Goal: Task Accomplishment & Management: Manage account settings

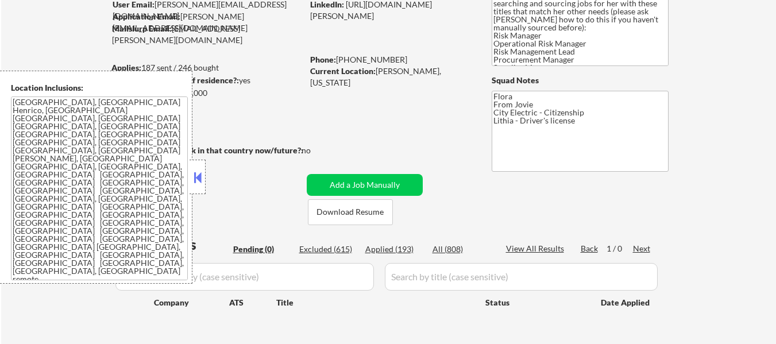
scroll to position [115, 0]
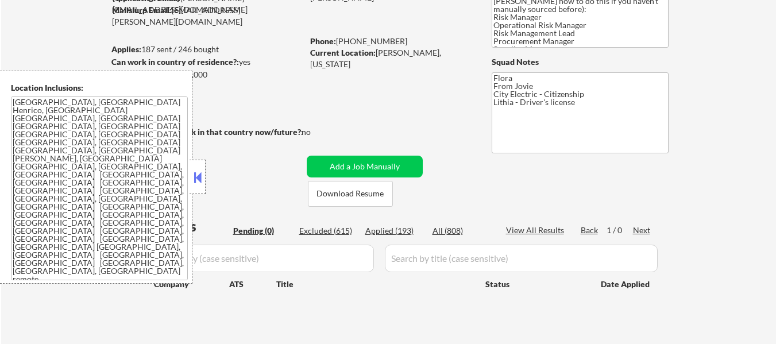
click at [200, 171] on button at bounding box center [197, 177] width 13 height 17
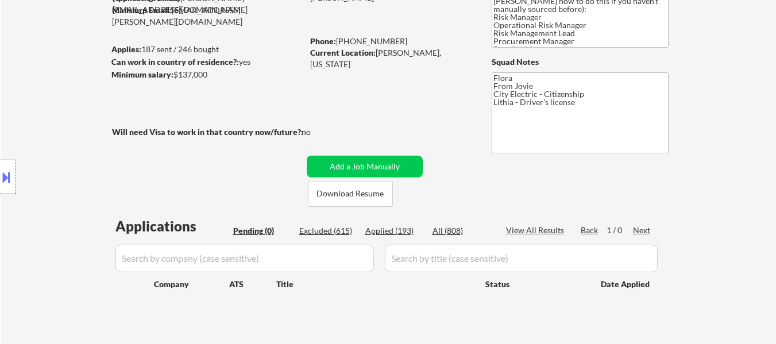
click at [386, 229] on div "Applied (193)" at bounding box center [393, 230] width 57 height 11
select select ""applied""
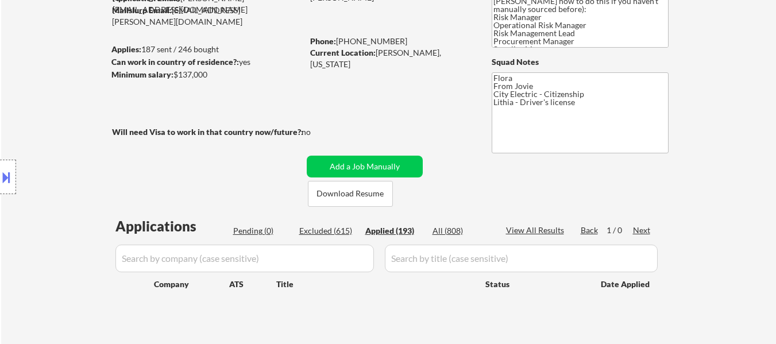
select select ""applied""
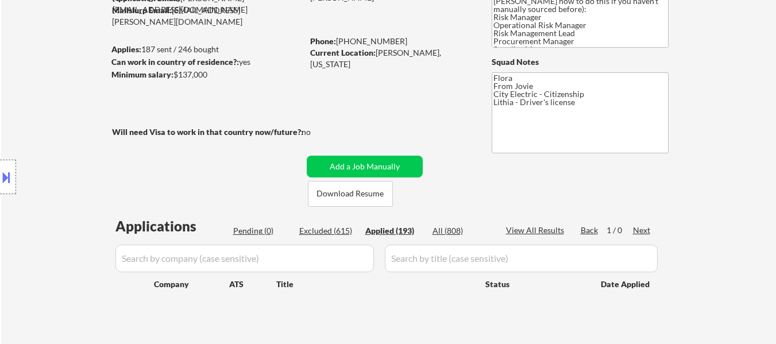
select select ""applied""
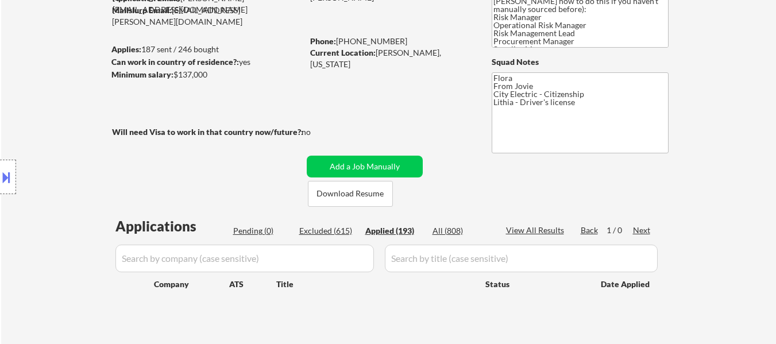
select select ""applied""
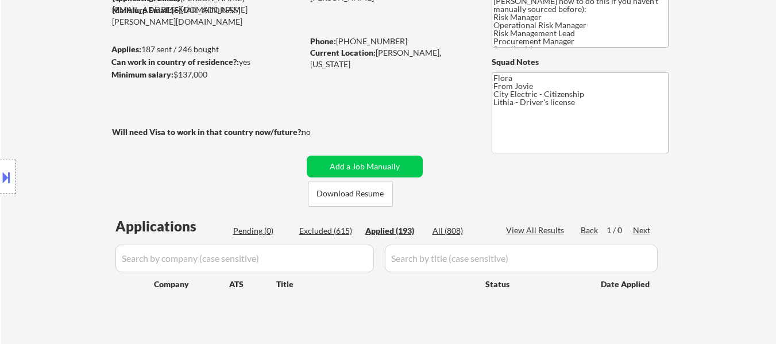
select select ""applied""
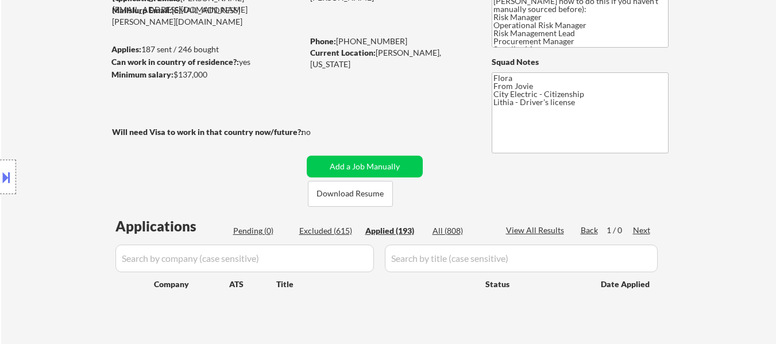
select select ""applied""
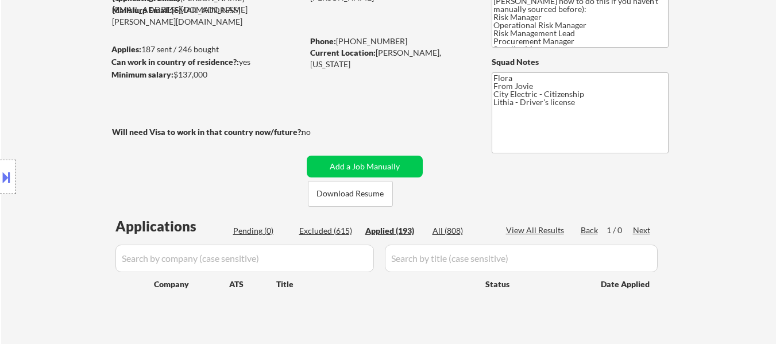
select select ""applied""
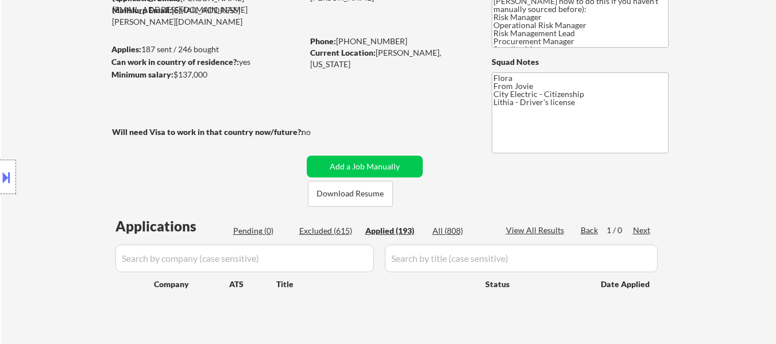
select select ""applied""
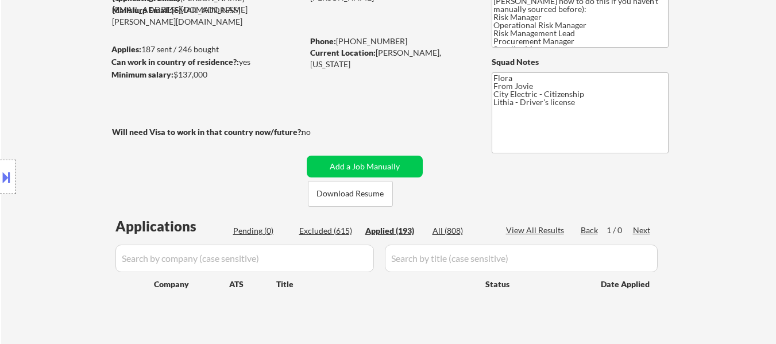
select select ""applied""
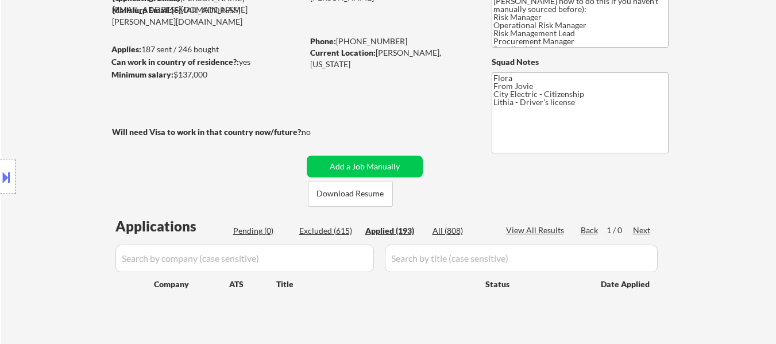
select select ""applied""
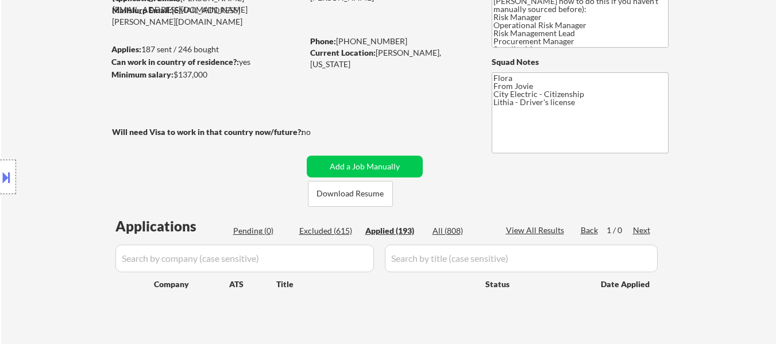
select select ""applied""
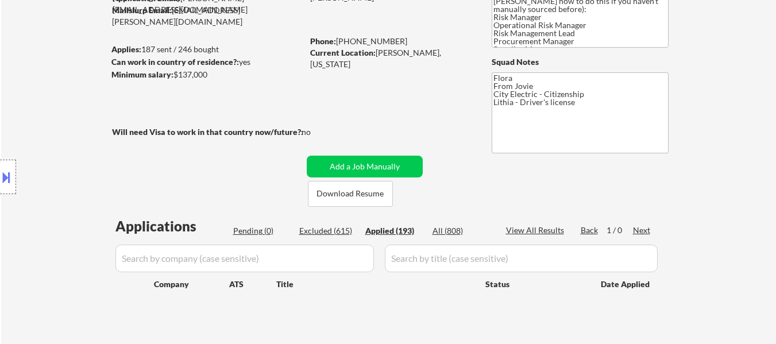
select select ""applied""
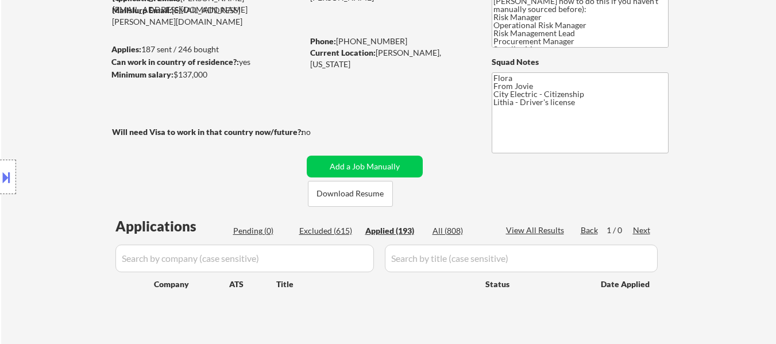
select select ""applied""
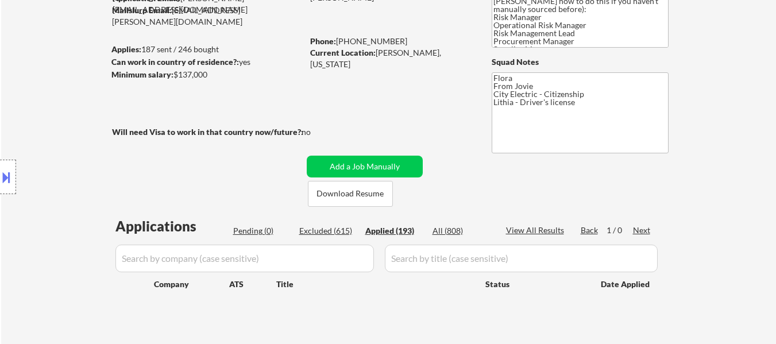
select select ""applied""
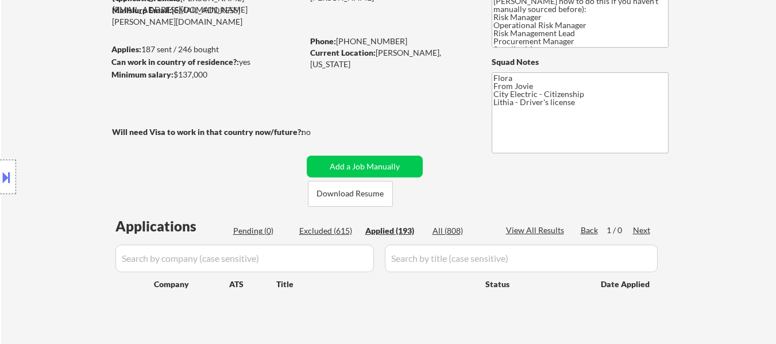
select select ""applied""
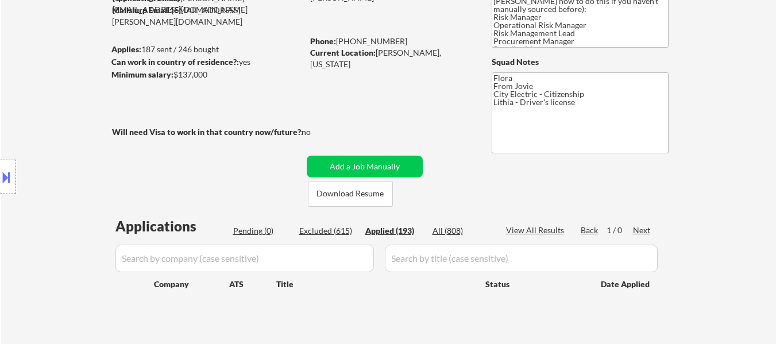
select select ""applied""
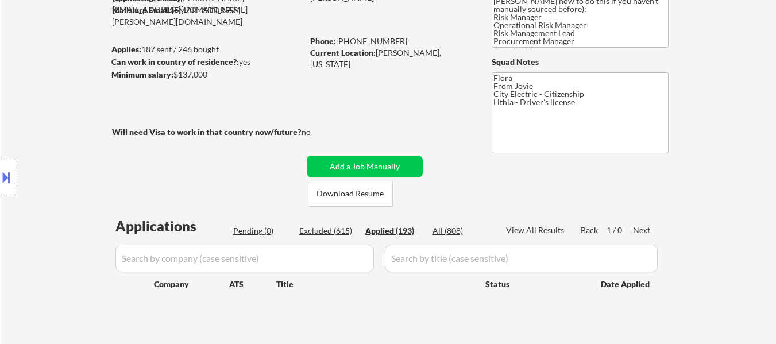
select select ""applied""
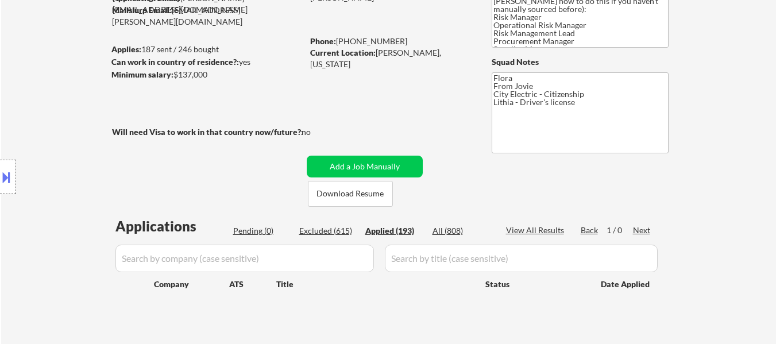
select select ""applied""
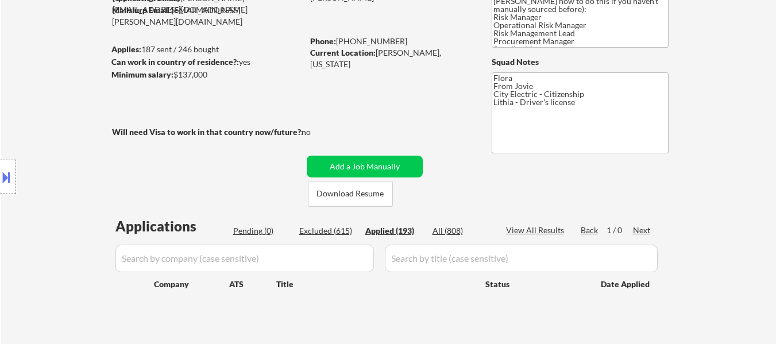
select select ""applied""
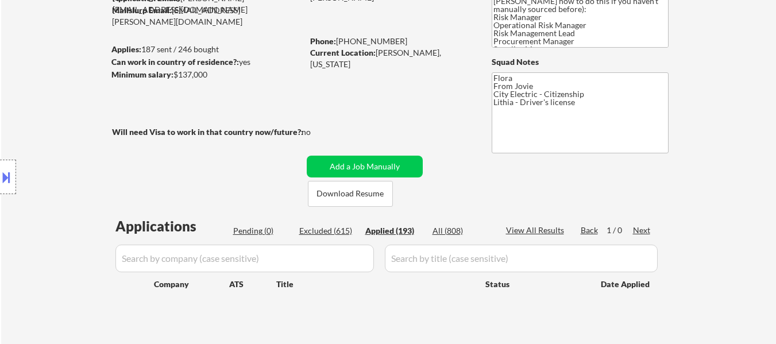
select select ""applied""
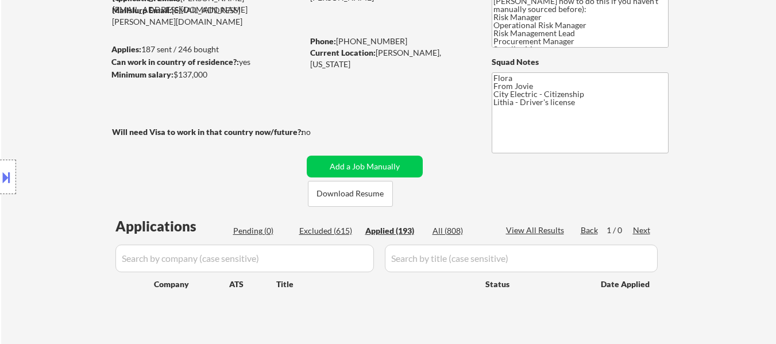
select select ""applied""
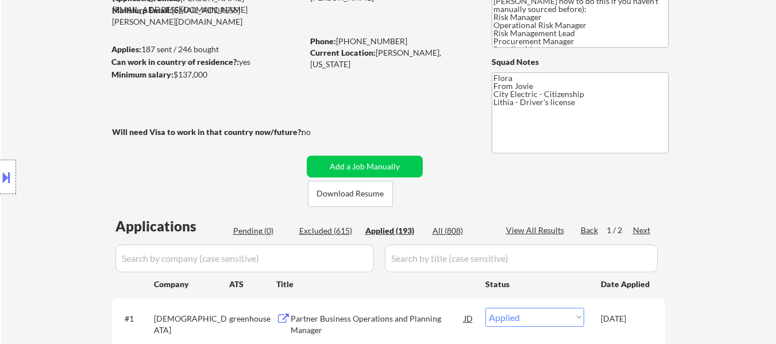
click at [538, 229] on div "View All Results" at bounding box center [536, 230] width 61 height 11
select select ""applied""
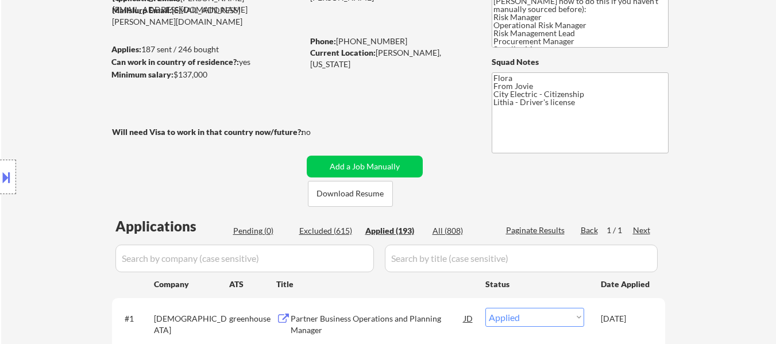
select select ""applied""
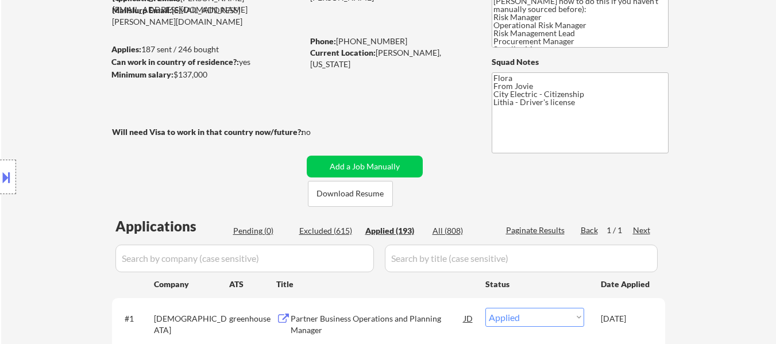
select select ""applied""
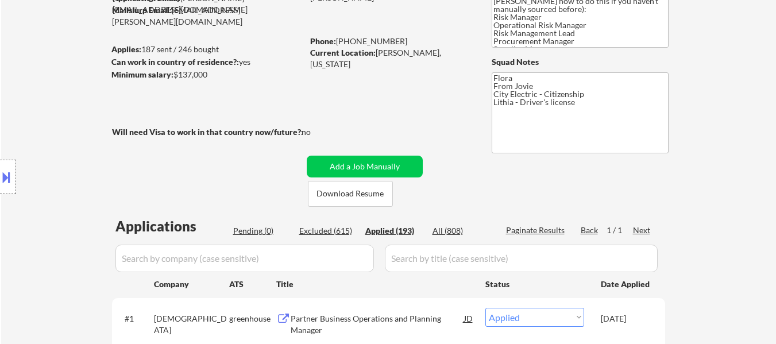
select select ""applied""
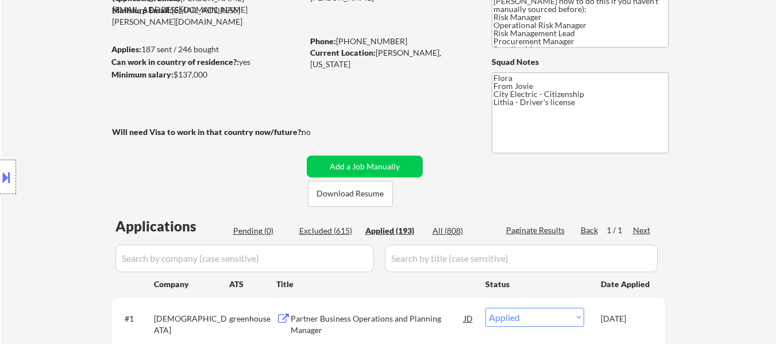
select select ""applied""
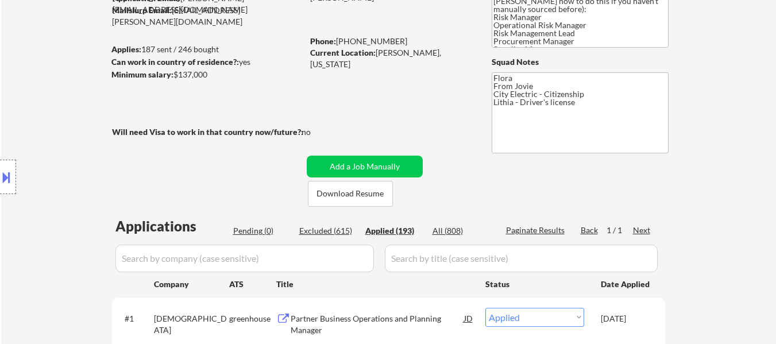
select select ""applied""
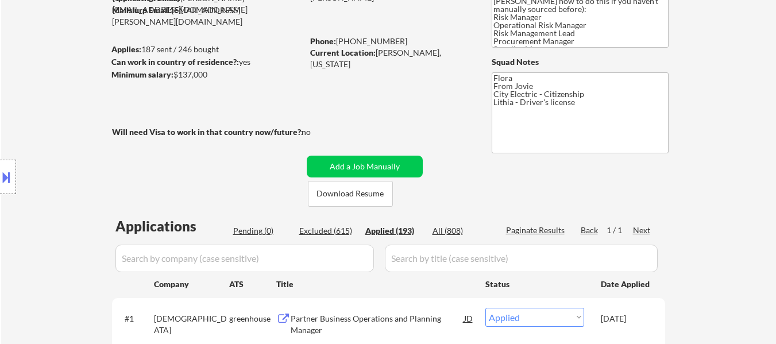
select select ""applied""
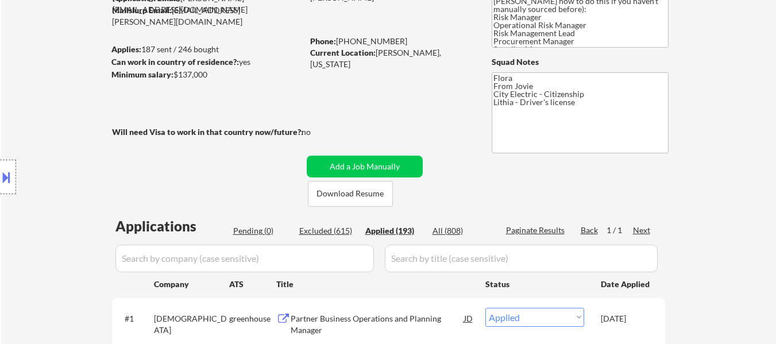
select select ""applied""
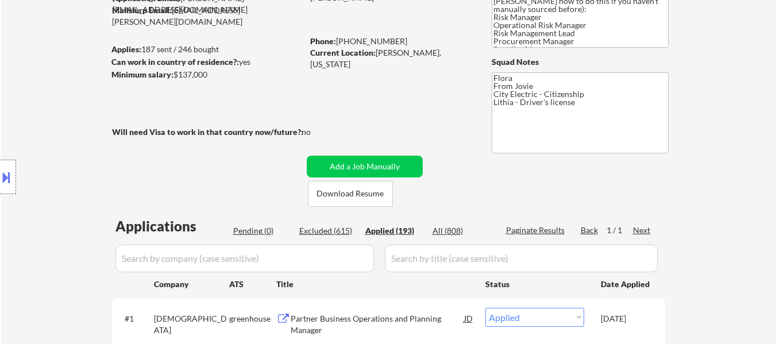
select select ""applied""
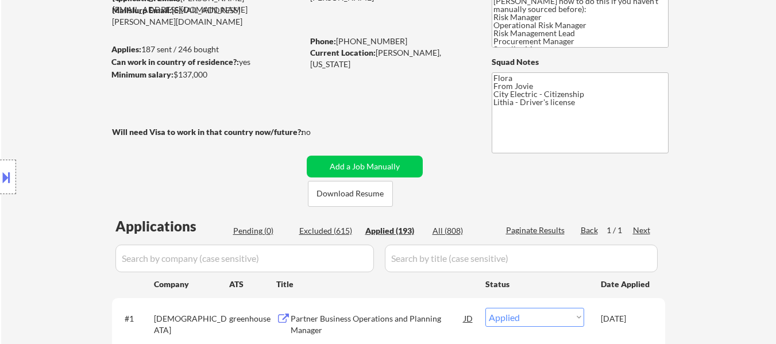
select select ""applied""
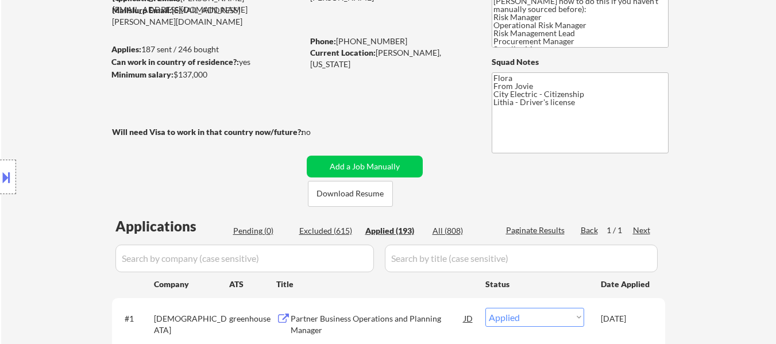
select select ""applied""
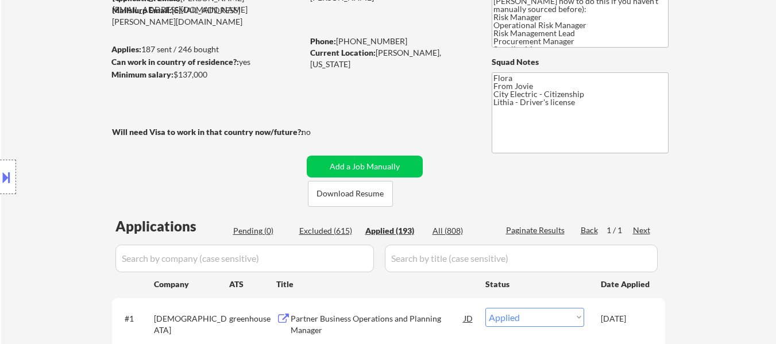
select select ""applied""
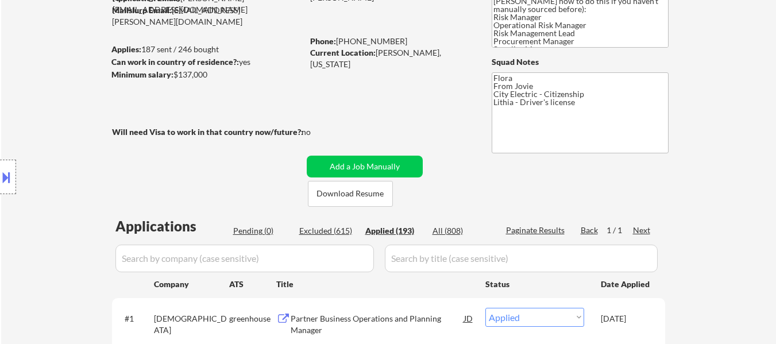
select select ""applied""
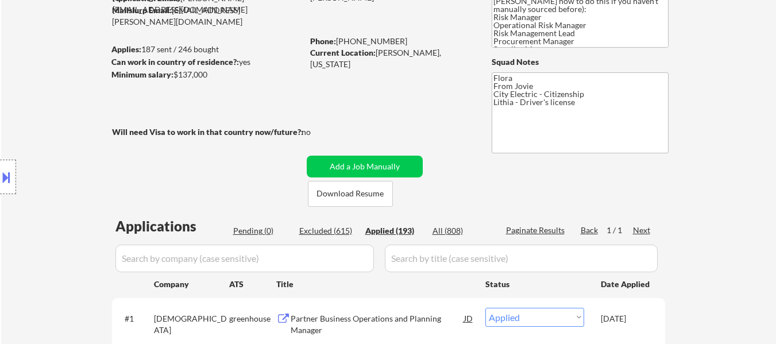
select select ""applied""
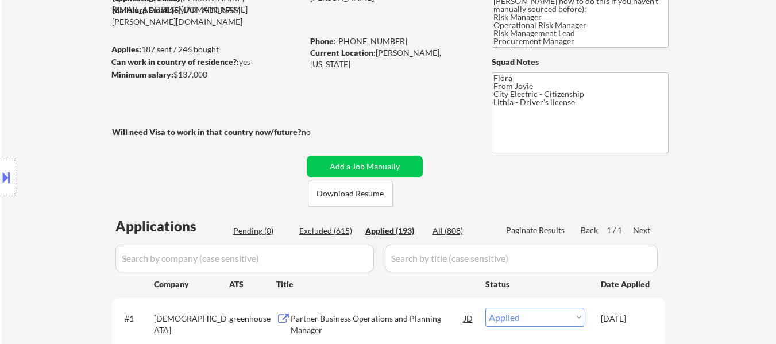
select select ""applied""
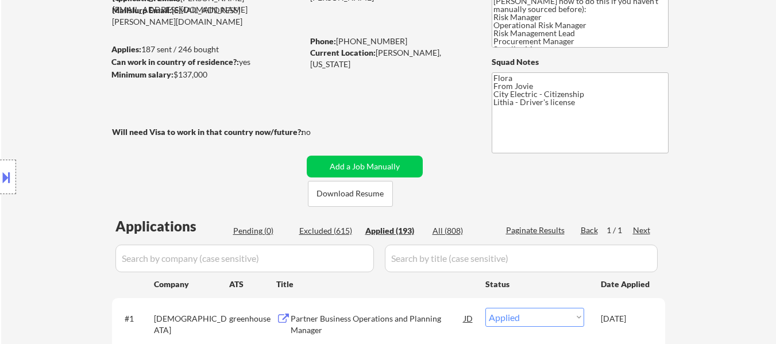
select select ""applied""
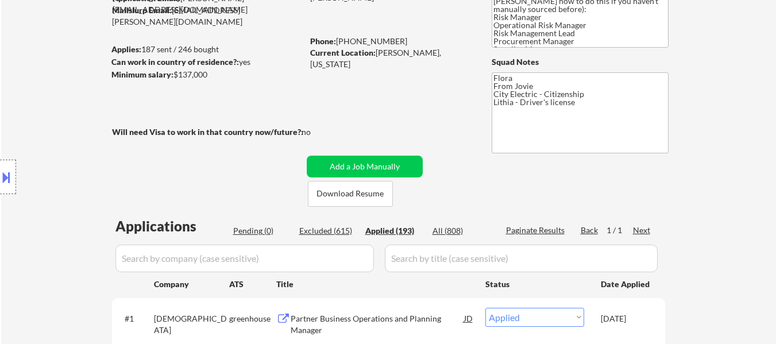
select select ""applied""
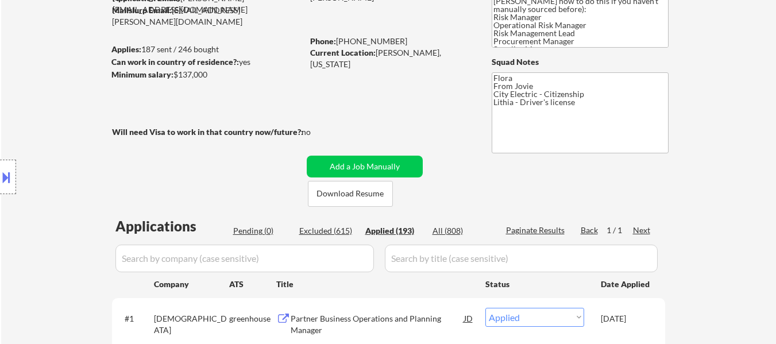
select select ""applied""
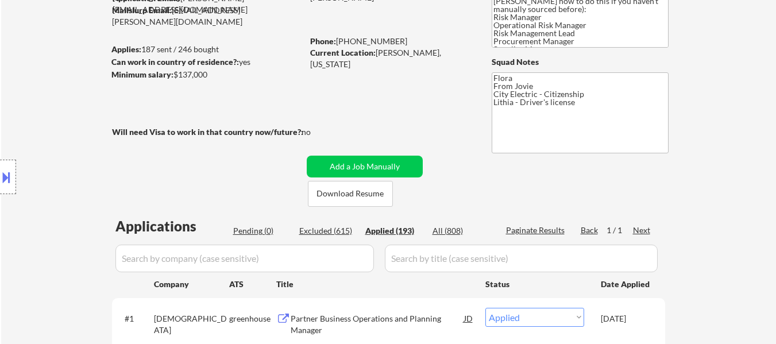
select select ""applied""
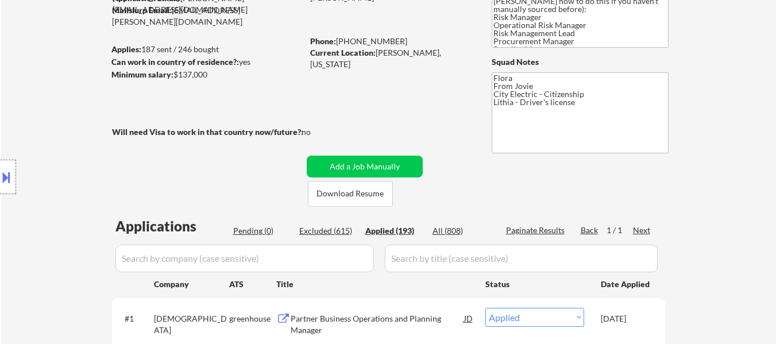
click at [245, 256] on input "input" at bounding box center [244, 259] width 259 height 28
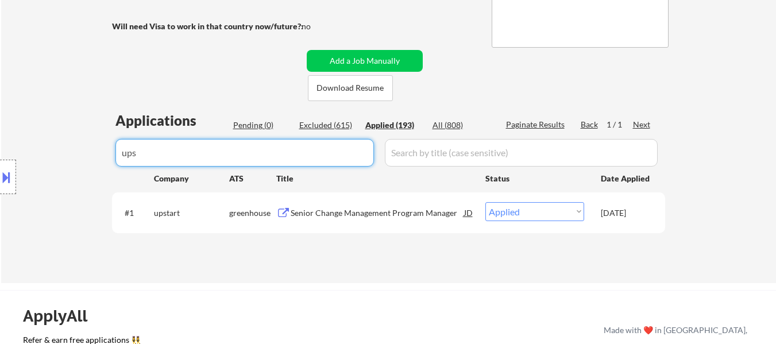
scroll to position [230, 0]
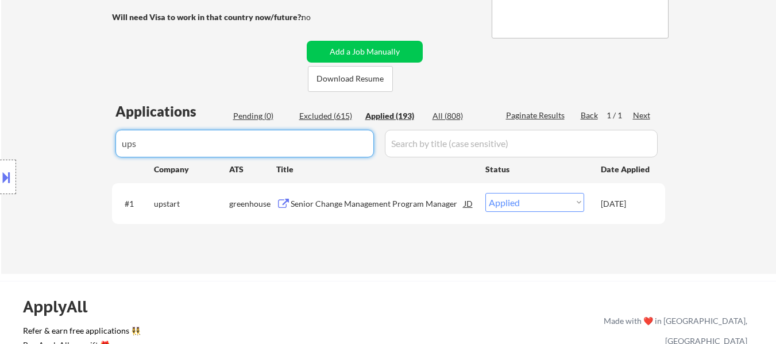
type input "ups"
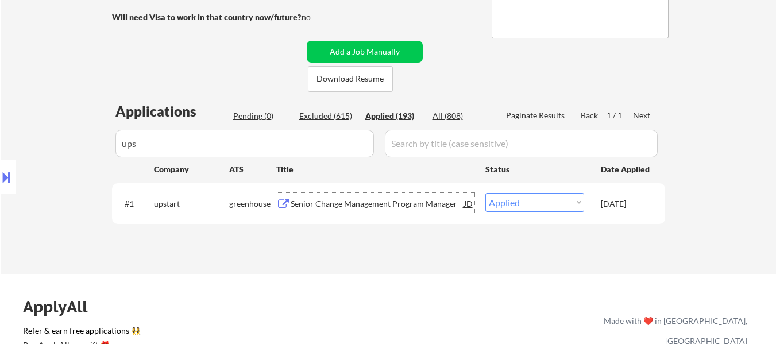
click at [354, 204] on div "Senior Change Management Program Manager" at bounding box center [377, 203] width 173 height 11
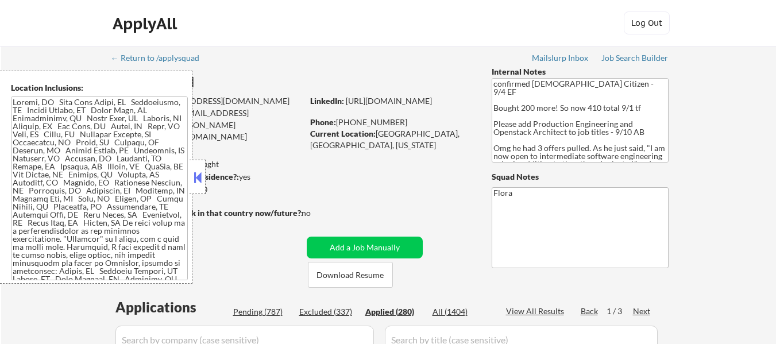
select select ""applied""
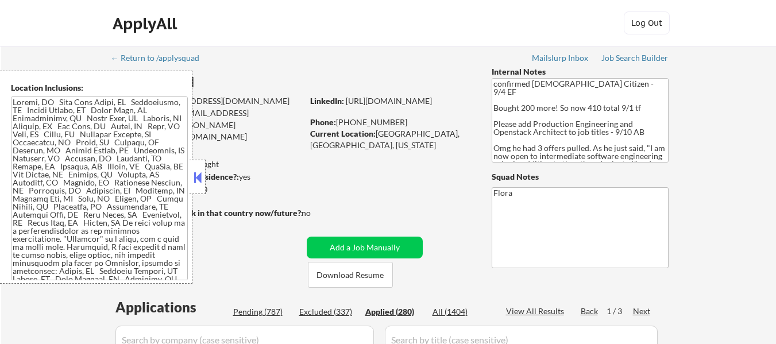
select select ""applied""
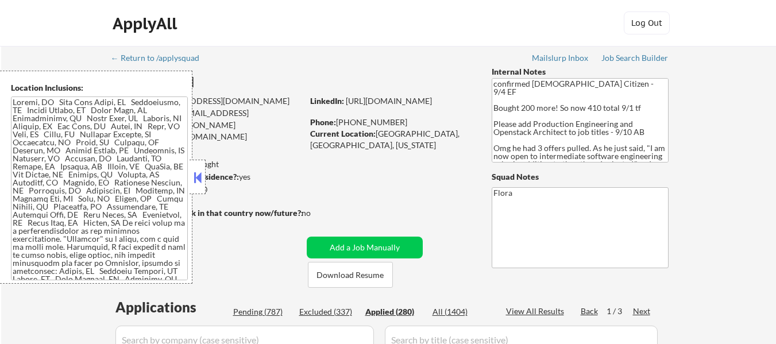
select select ""applied""
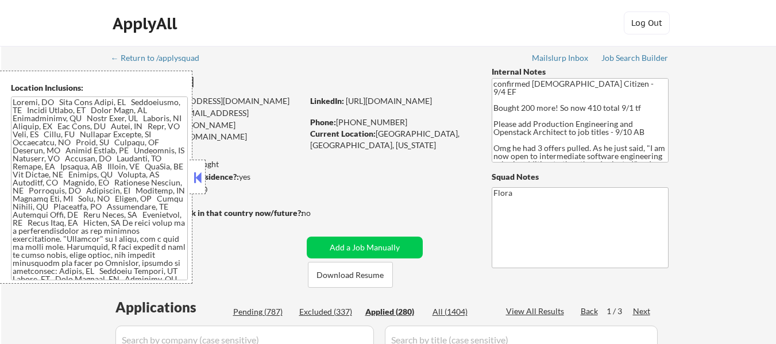
select select ""applied""
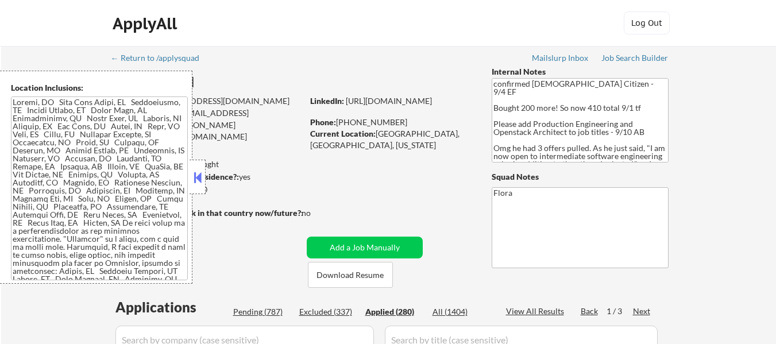
select select ""applied""
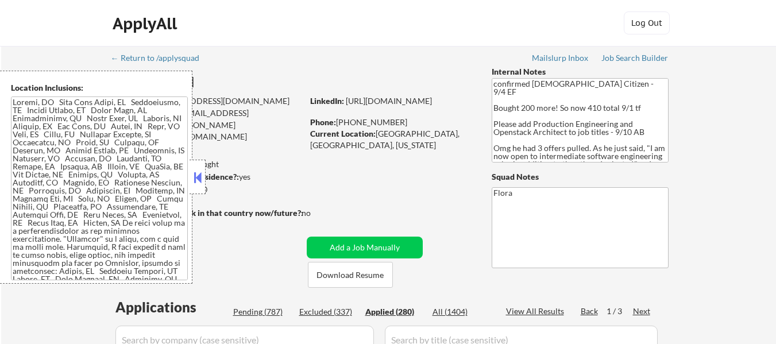
select select ""applied""
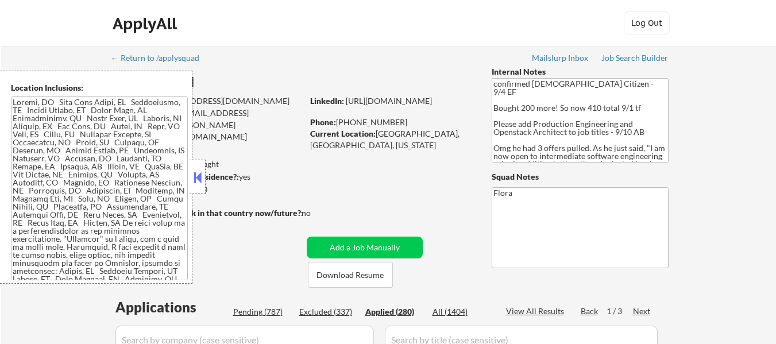
select select ""applied""
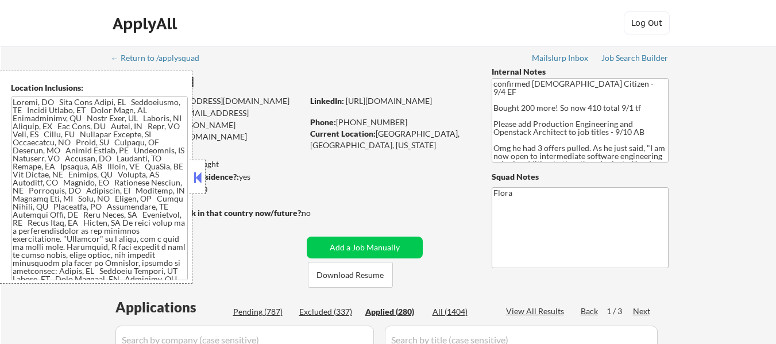
select select ""applied""
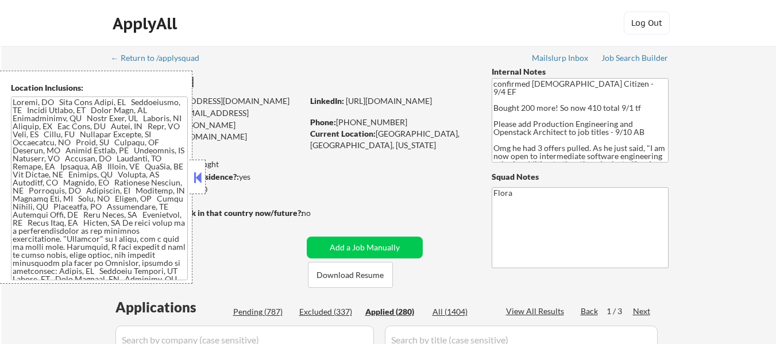
select select ""applied""
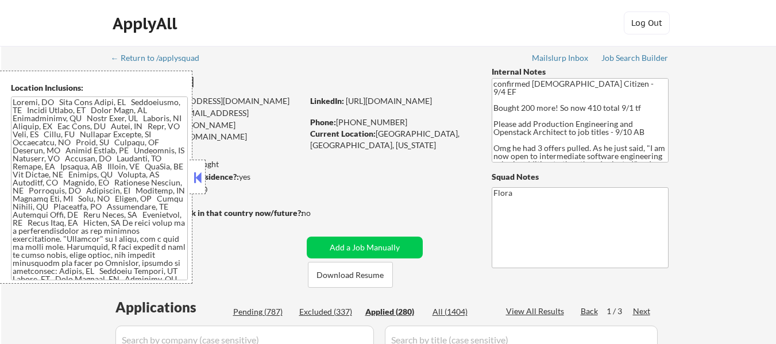
select select ""applied""
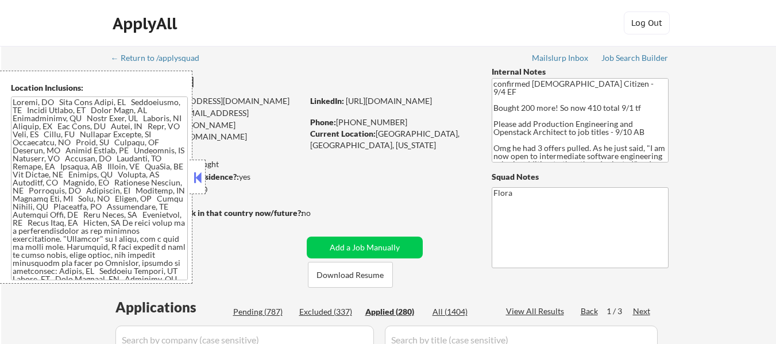
select select ""applied""
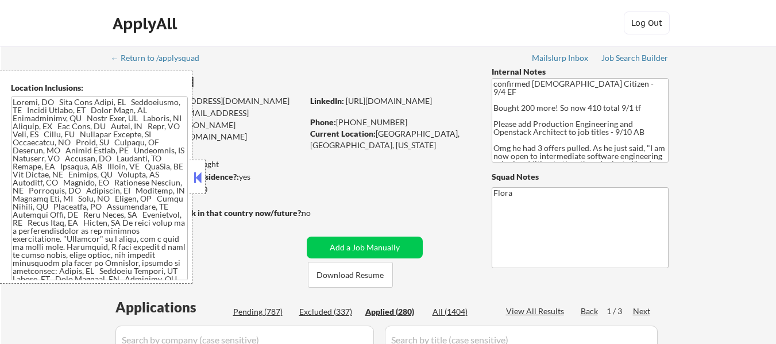
select select ""applied""
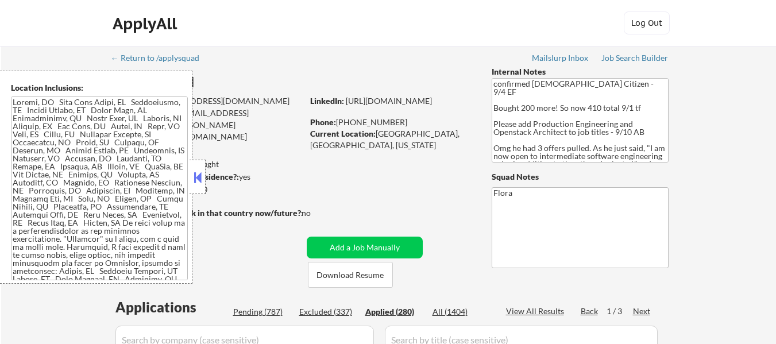
select select ""applied""
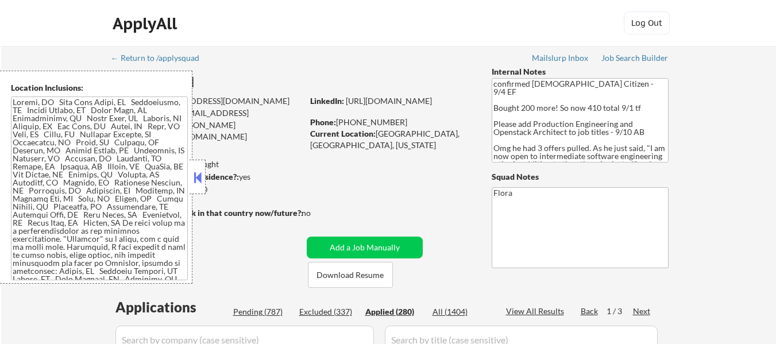
select select ""applied""
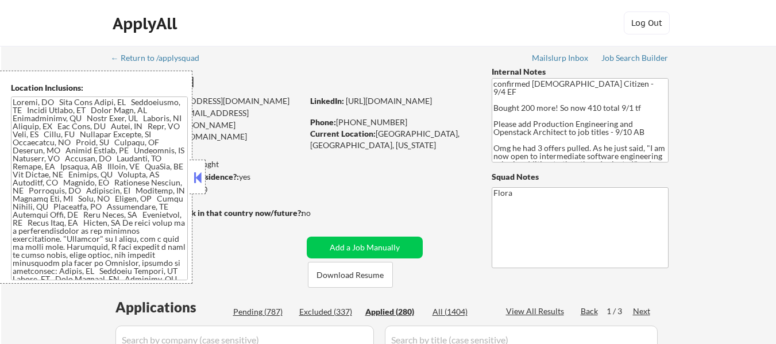
select select ""applied""
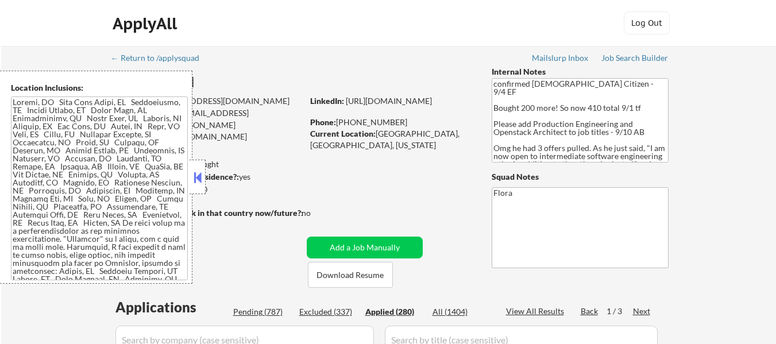
select select ""applied""
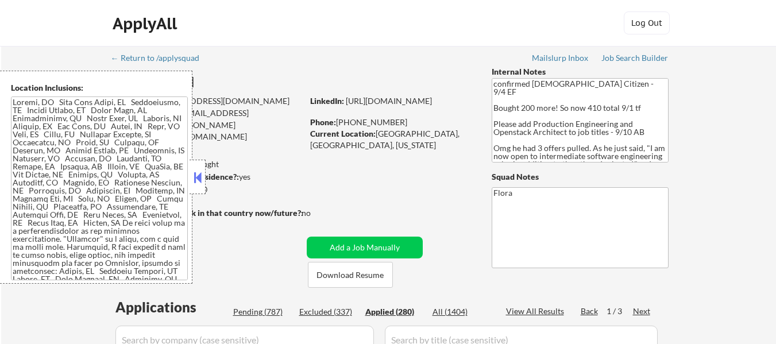
select select ""applied""
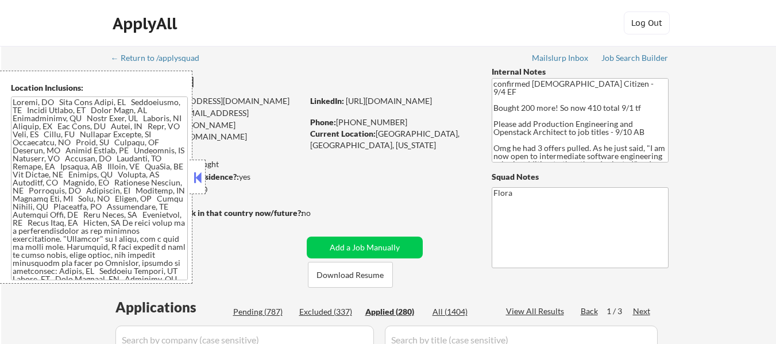
select select ""applied""
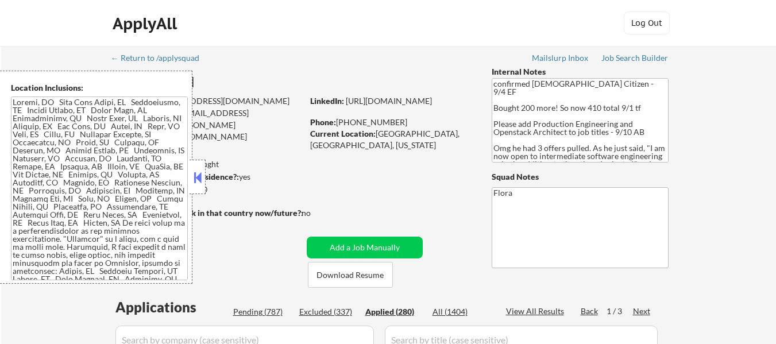
select select ""applied""
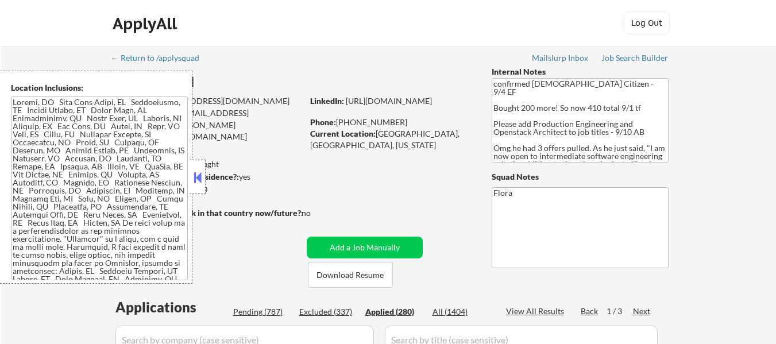
select select ""applied""
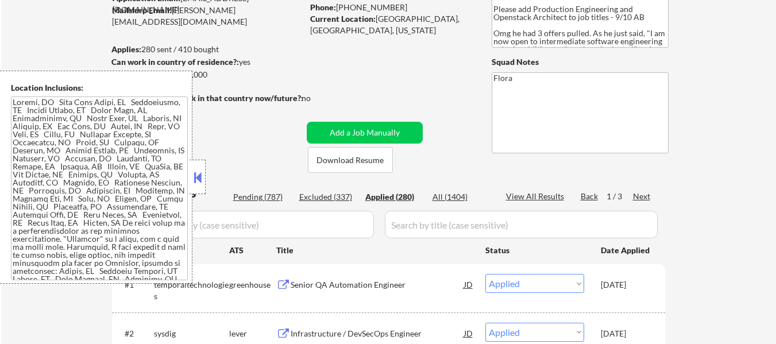
scroll to position [115, 0]
click at [200, 179] on button at bounding box center [197, 177] width 13 height 17
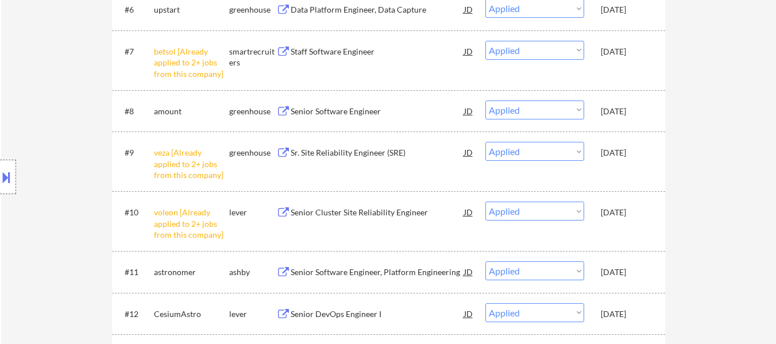
scroll to position [747, 0]
